Goal: Information Seeking & Learning: Get advice/opinions

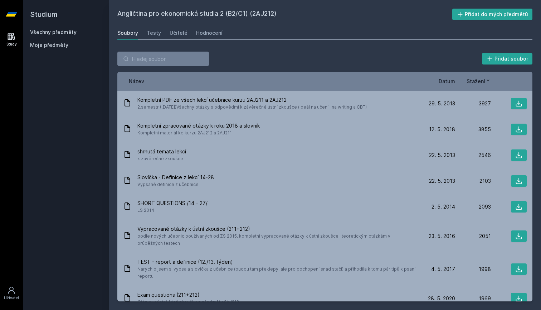
click at [181, 38] on link "Učitelé" at bounding box center [179, 33] width 18 height 14
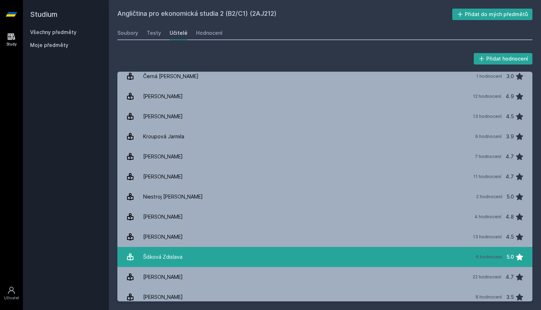
scroll to position [64, 0]
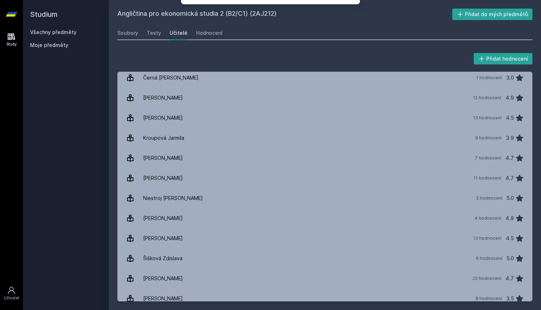
click at [271, 46] on button "Ne" at bounding box center [272, 46] width 26 height 18
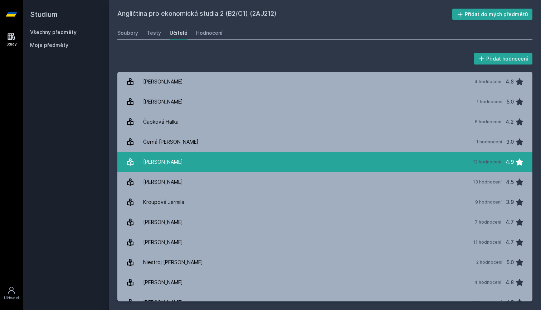
scroll to position [0, 0]
click at [222, 163] on link "[PERSON_NAME] 12 hodnocení 4.9" at bounding box center [324, 162] width 415 height 20
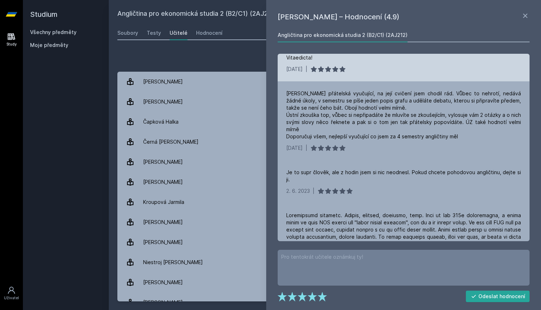
scroll to position [116, 0]
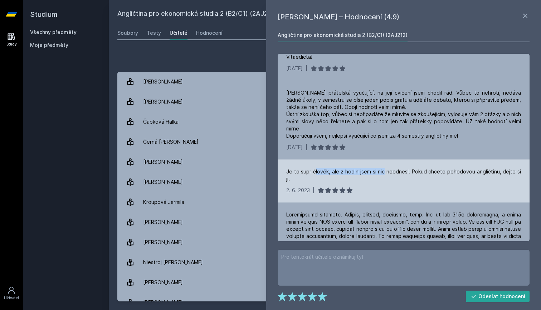
drag, startPoint x: 313, startPoint y: 163, endPoint x: 383, endPoint y: 166, distance: 69.5
click at [382, 168] on div "Je to supr člověk, ale z hodin jsem si nic neodnesl. Pokud chcete pohodovou ang…" at bounding box center [403, 175] width 235 height 14
drag, startPoint x: 412, startPoint y: 165, endPoint x: 484, endPoint y: 165, distance: 71.6
click at [483, 168] on div "Je to supr člověk, ale z hodin jsem si nic neodnesl. Pokud chcete pohodovou ang…" at bounding box center [403, 175] width 235 height 14
click at [465, 170] on div "Je to supr člověk, ale z hodin jsem si nic neodnesl. Pokud chcete pohodovou ang…" at bounding box center [404, 180] width 252 height 43
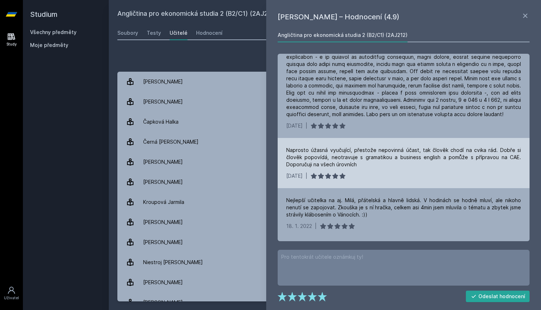
scroll to position [323, 0]
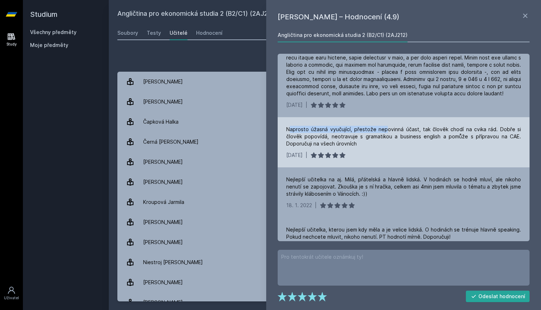
drag, startPoint x: 291, startPoint y: 112, endPoint x: 392, endPoint y: 113, distance: 101.7
click at [392, 126] on div "Naprosto úžasná vyučující, přestože nepovinná účast, tak člověk chodí na cvika …" at bounding box center [403, 136] width 235 height 21
drag, startPoint x: 423, startPoint y: 116, endPoint x: 489, endPoint y: 116, distance: 65.5
click at [487, 126] on div "Naprosto úžasná vyučující, přestože nepovinná účast, tak člověk chodí na cvika …" at bounding box center [403, 136] width 235 height 21
drag, startPoint x: 294, startPoint y: 123, endPoint x: 326, endPoint y: 123, distance: 32.2
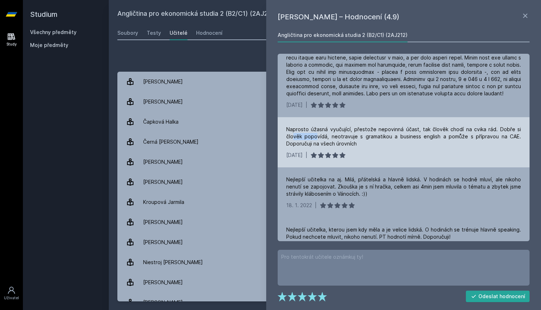
click at [326, 126] on div "Naprosto úžasná vyučující, přestože nepovinná účast, tak člověk chodí na cvika …" at bounding box center [403, 136] width 235 height 21
drag, startPoint x: 340, startPoint y: 123, endPoint x: 378, endPoint y: 123, distance: 37.6
click at [376, 126] on div "Naprosto úžasná vyučující, přestože nepovinná účast, tak člověk chodí na cvika …" at bounding box center [403, 136] width 235 height 21
drag, startPoint x: 398, startPoint y: 123, endPoint x: 439, endPoint y: 123, distance: 40.5
click at [435, 126] on div "Naprosto úžasná vyučující, přestože nepovinná účast, tak člověk chodí na cvika …" at bounding box center [403, 136] width 235 height 21
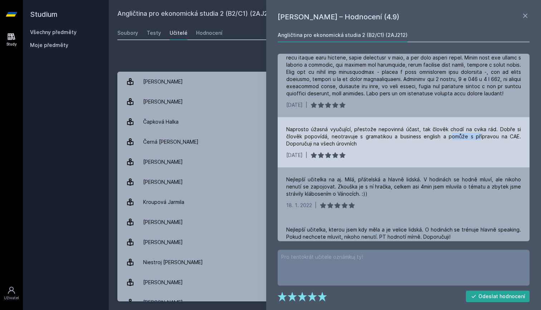
drag, startPoint x: 460, startPoint y: 123, endPoint x: 487, endPoint y: 123, distance: 26.5
click at [484, 126] on div "Naprosto úžasná vyučující, přestože nepovinná účast, tak člověk chodí na cvika …" at bounding box center [403, 136] width 235 height 21
drag, startPoint x: 296, startPoint y: 128, endPoint x: 335, endPoint y: 128, distance: 39.7
click at [335, 128] on div "Naprosto úžasná vyučující, přestože nepovinná účast, tak člověk chodí na cvika …" at bounding box center [403, 136] width 235 height 21
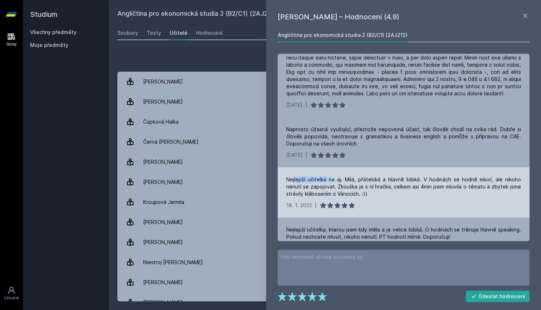
drag, startPoint x: 295, startPoint y: 165, endPoint x: 350, endPoint y: 165, distance: 55.5
click at [349, 176] on div "Nejlepší učitelka na aj. Milá, přátelská a hlavně lidská. V hodinách se hodně m…" at bounding box center [403, 186] width 235 height 21
drag, startPoint x: 361, startPoint y: 166, endPoint x: 423, endPoint y: 166, distance: 61.6
click at [423, 176] on div "Nejlepší učitelka na aj. Milá, přátelská a hlavně lidská. V hodinách se hodně m…" at bounding box center [403, 186] width 235 height 21
drag, startPoint x: 439, startPoint y: 165, endPoint x: 515, endPoint y: 165, distance: 76.6
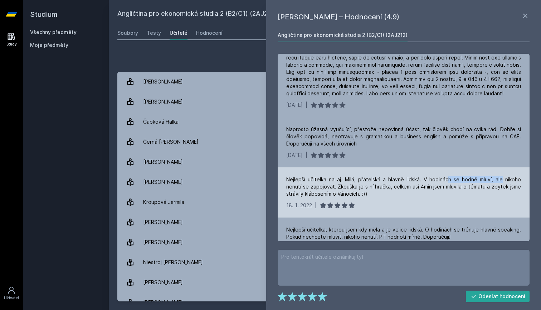
click at [513, 176] on div "Nejlepší učitelka na aj. Milá, přátelská a hlavně lidská. V hodinách se hodně m…" at bounding box center [403, 186] width 235 height 21
drag, startPoint x: 294, startPoint y: 172, endPoint x: 308, endPoint y: 172, distance: 14.0
click at [304, 176] on div "Nejlepší učitelka na aj. Milá, přátelská a hlavně lidská. V hodinách se hodně m…" at bounding box center [403, 186] width 235 height 21
drag, startPoint x: 324, startPoint y: 171, endPoint x: 368, endPoint y: 171, distance: 43.7
click at [367, 176] on div "Nejlepší učitelka na aj. Milá, přátelská a hlavně lidská. V hodinách se hodně m…" at bounding box center [403, 186] width 235 height 21
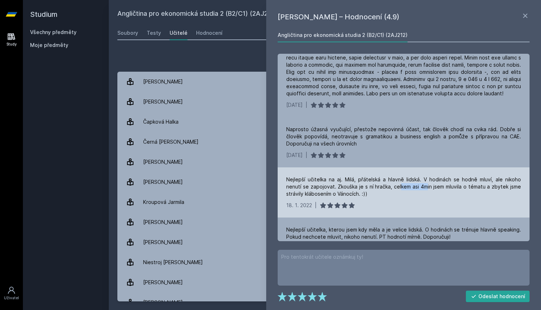
drag, startPoint x: 384, startPoint y: 174, endPoint x: 421, endPoint y: 174, distance: 37.2
click at [420, 176] on div "Nejlepší učitelka na aj. Milá, přátelská a hlavně lidská. V hodinách se hodně m…" at bounding box center [403, 186] width 235 height 21
drag, startPoint x: 441, startPoint y: 173, endPoint x: 489, endPoint y: 173, distance: 47.6
click at [488, 176] on div "Nejlepší učitelka na aj. Milá, přátelská a hlavně lidská. V hodinách se hodně m…" at bounding box center [403, 186] width 235 height 21
drag, startPoint x: 292, startPoint y: 181, endPoint x: 334, endPoint y: 181, distance: 41.9
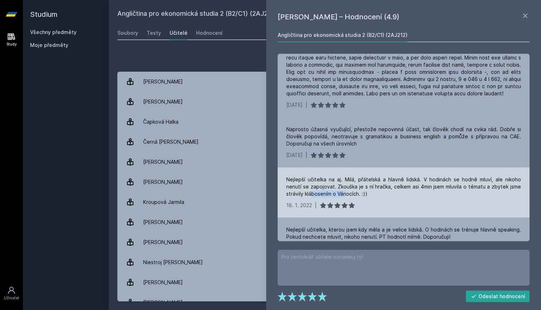
click at [333, 181] on div "Nejlepší učitelka na aj. Milá, přátelská a hlavně lidská. V hodinách se hodně m…" at bounding box center [403, 186] width 235 height 21
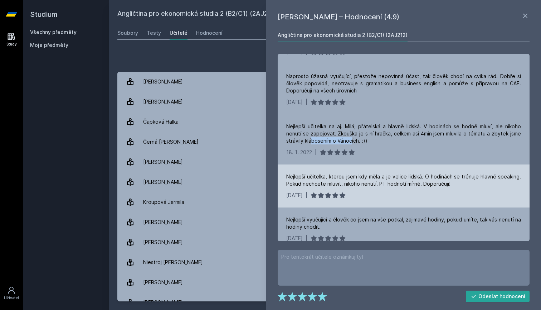
scroll to position [383, 0]
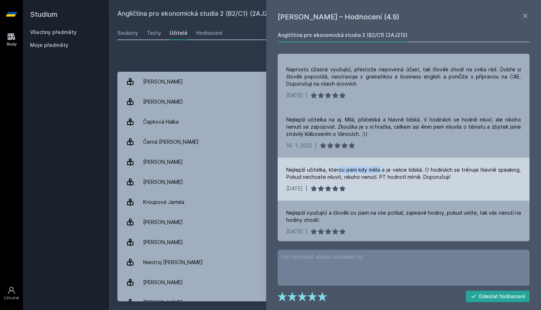
drag, startPoint x: 338, startPoint y: 155, endPoint x: 387, endPoint y: 155, distance: 48.7
click at [387, 166] on div "Nejlepší učitelka, kterou jsem kdy měla a je velice lidská. O hodinách se trénu…" at bounding box center [403, 173] width 235 height 14
drag, startPoint x: 395, startPoint y: 153, endPoint x: 411, endPoint y: 153, distance: 16.1
click at [411, 166] on div "Nejlepší učitelka, kterou jsem kdy měla a je velice lidská. O hodinách se trénu…" at bounding box center [403, 173] width 235 height 14
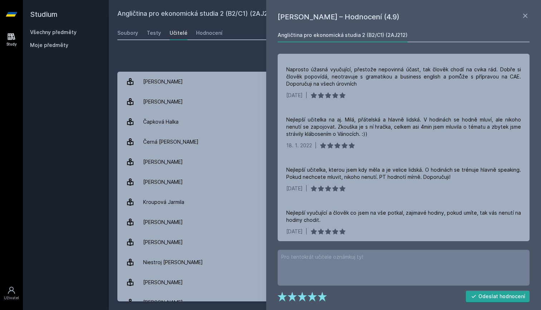
drag, startPoint x: 436, startPoint y: 150, endPoint x: 528, endPoint y: 152, distance: 92.0
click at [523, 158] on div "Nejlepší učitelka, kterou jsem kdy měla a je velice lidská. O hodinách se trénu…" at bounding box center [404, 179] width 252 height 43
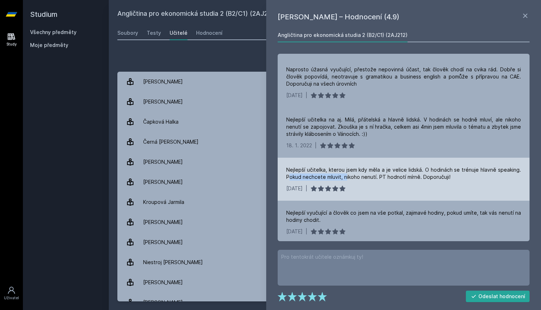
drag, startPoint x: 290, startPoint y: 162, endPoint x: 355, endPoint y: 162, distance: 65.9
click at [355, 166] on div "Nejlepší učitelka, kterou jsem kdy měla a je velice lidská. O hodinách se trénu…" at bounding box center [403, 173] width 235 height 14
drag, startPoint x: 381, startPoint y: 160, endPoint x: 443, endPoint y: 160, distance: 62.3
click at [442, 166] on div "Nejlepší učitelka, kterou jsem kdy měla a je velice lidská. O hodinách se trénu…" at bounding box center [403, 173] width 235 height 14
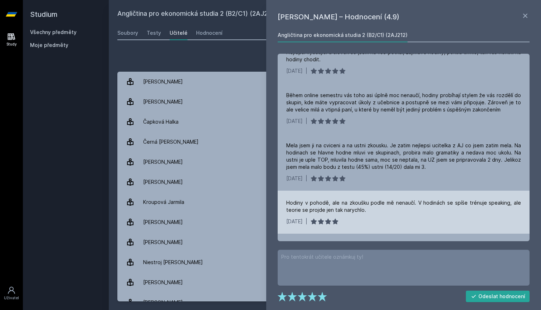
scroll to position [542, 0]
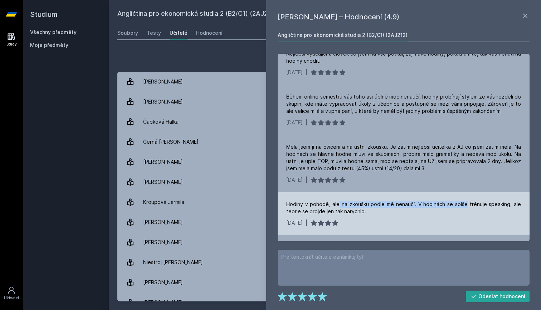
drag, startPoint x: 347, startPoint y: 189, endPoint x: 468, endPoint y: 189, distance: 120.3
click at [468, 200] on div "Hodiny v pohodě, ale na zkoušku podle mě nenaučí. V hodinách se spíše trénuje s…" at bounding box center [403, 207] width 235 height 14
click at [401, 201] on div "Hodiny v pohodě, ale na zkoušku podle mě nenaučí. V hodinách se spíše trénuje s…" at bounding box center [404, 213] width 252 height 43
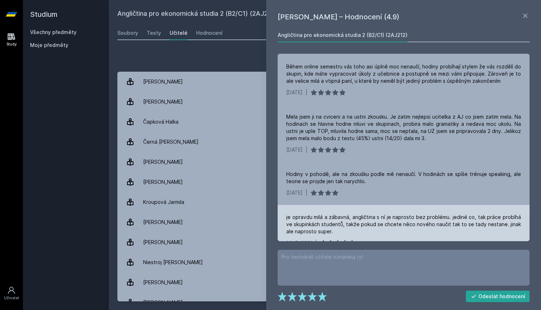
scroll to position [572, 0]
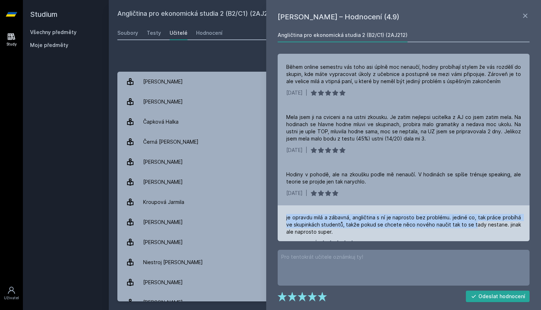
drag, startPoint x: 298, startPoint y: 199, endPoint x: 473, endPoint y: 211, distance: 174.8
click at [472, 211] on div "je opravdu milá a zábavná, angličtina s ní je naprosto bez problému. jediné co,…" at bounding box center [404, 230] width 252 height 50
click at [446, 214] on div "je opravdu milá a zábavná, angličtina s ní je naprosto bez problému. jediné co,…" at bounding box center [403, 224] width 235 height 21
drag, startPoint x: 297, startPoint y: 210, endPoint x: 494, endPoint y: 217, distance: 197.8
click at [494, 217] on div "je opravdu milá a zábavná, angličtina s ní je naprosto bez problému. jediné co,…" at bounding box center [403, 224] width 235 height 21
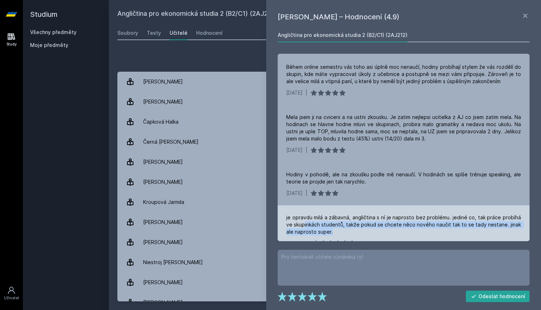
click at [470, 214] on div "je opravdu milá a zábavná, angličtina s ní je naprosto bez problému. jediné co,…" at bounding box center [403, 224] width 235 height 21
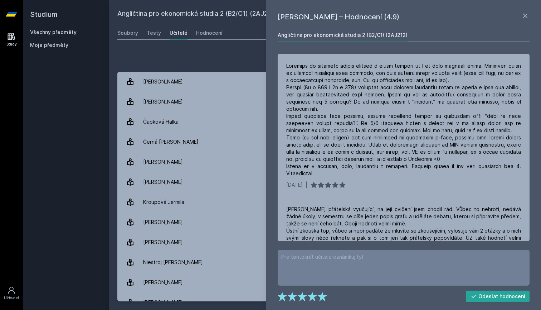
scroll to position [0, 0]
